Goal: Use online tool/utility

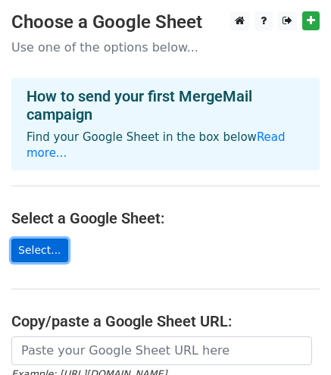
click at [35, 238] on link "Select..." at bounding box center [39, 249] width 57 height 23
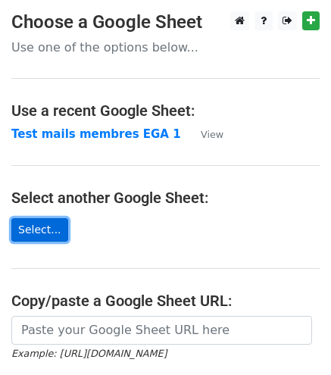
click at [39, 228] on link "Select..." at bounding box center [39, 229] width 57 height 23
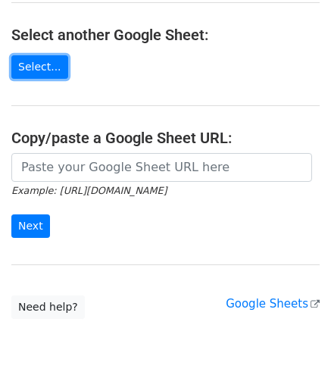
scroll to position [165, 0]
